Goal: Task Accomplishment & Management: Use online tool/utility

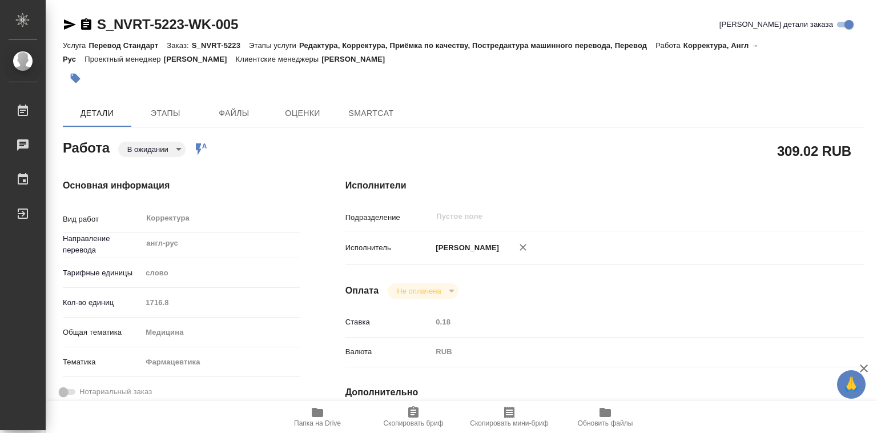
type textarea "x"
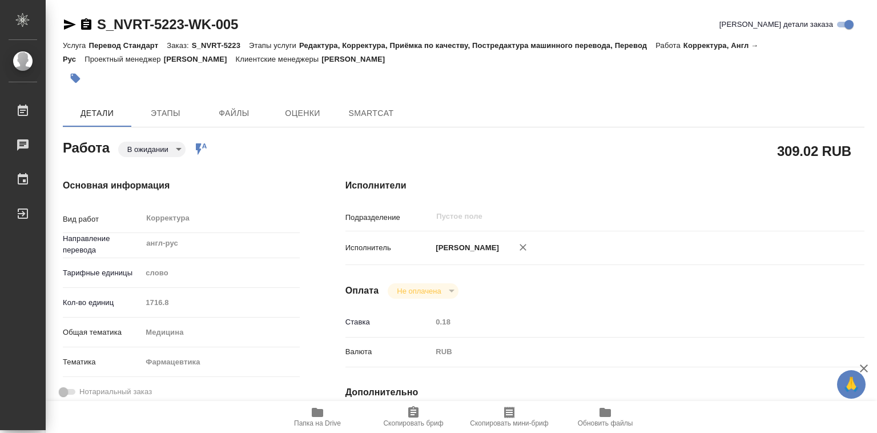
type textarea "x"
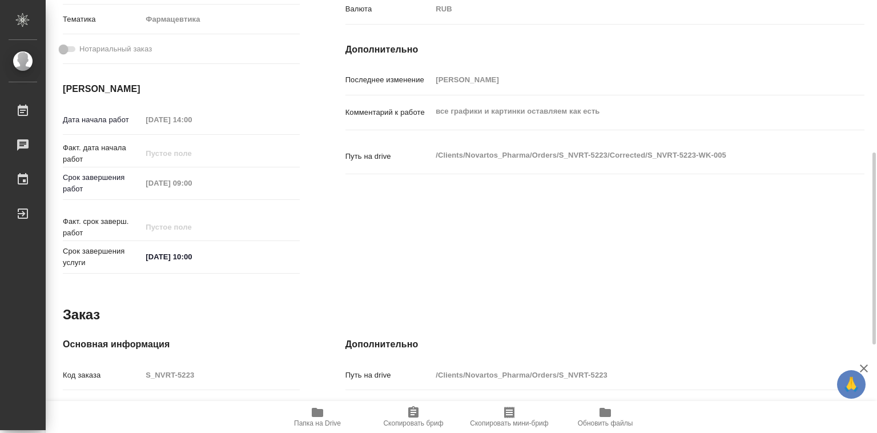
scroll to position [399, 0]
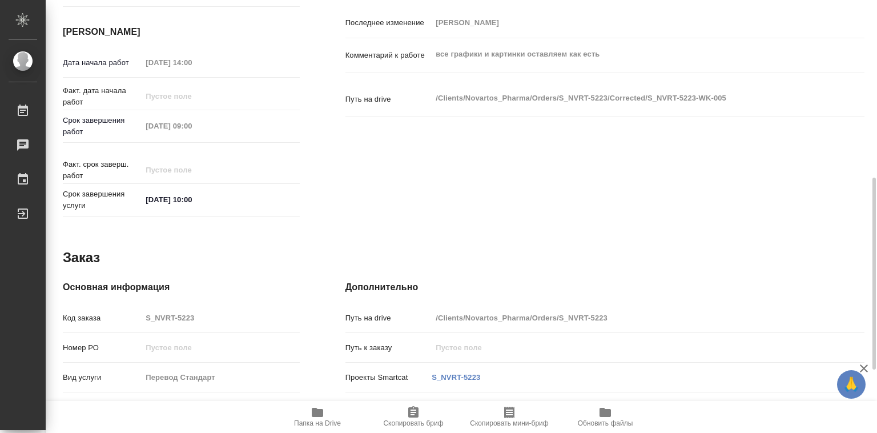
type textarea "x"
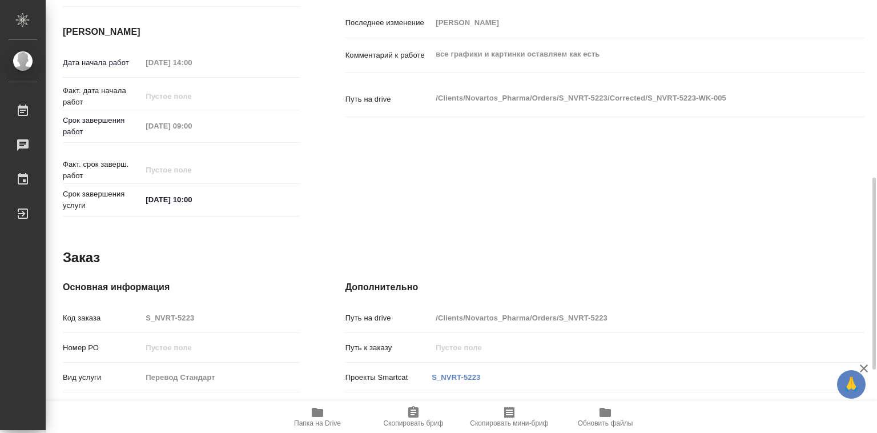
type textarea "x"
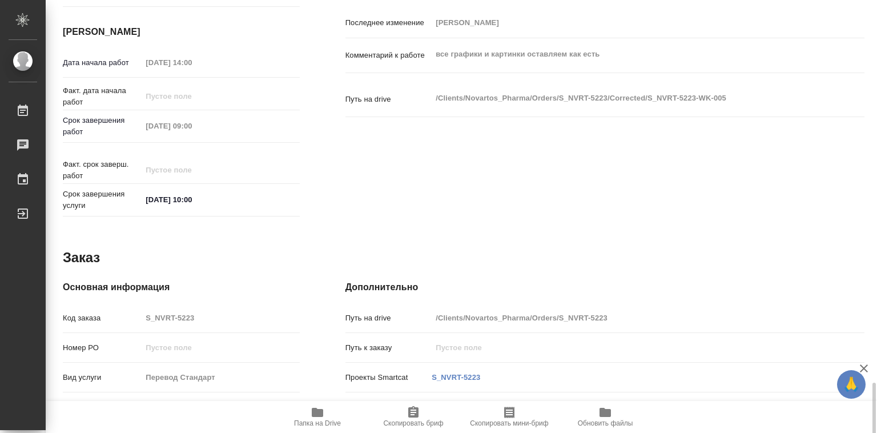
scroll to position [541, 0]
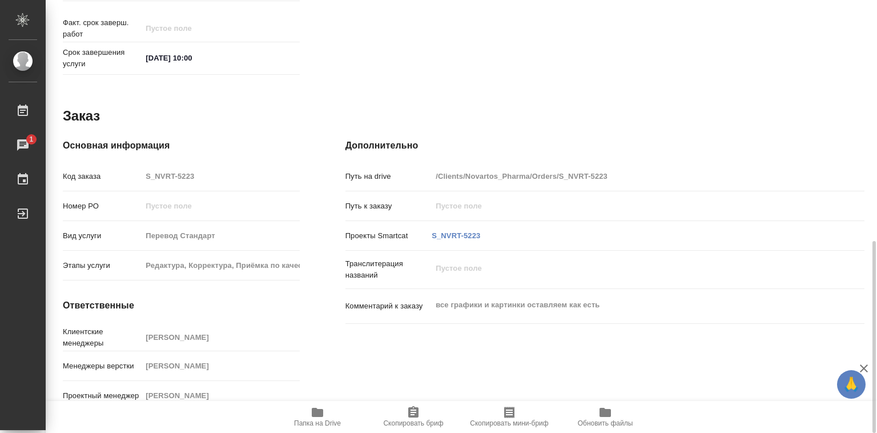
click at [317, 414] on icon "button" at bounding box center [317, 411] width 11 height 9
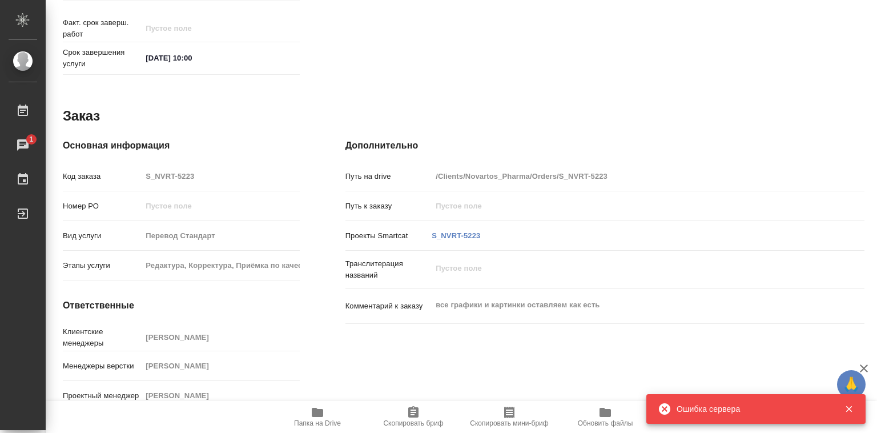
click at [847, 409] on icon "button" at bounding box center [848, 409] width 6 height 6
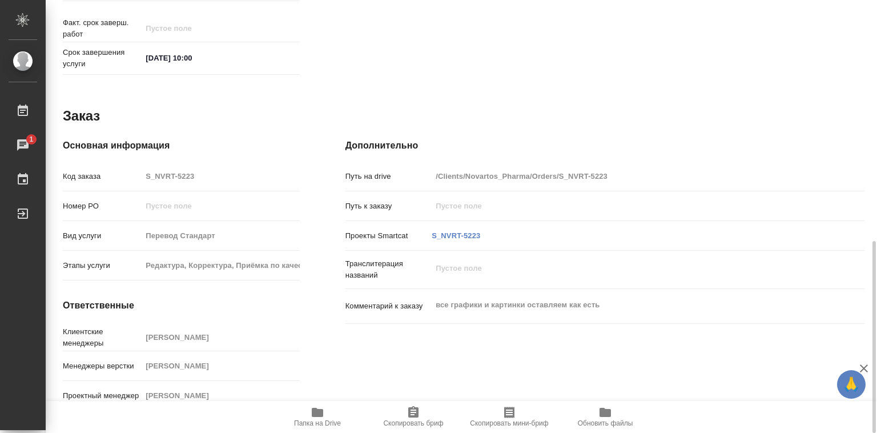
click at [316, 407] on icon "button" at bounding box center [317, 412] width 14 height 14
